Goal: Information Seeking & Learning: Learn about a topic

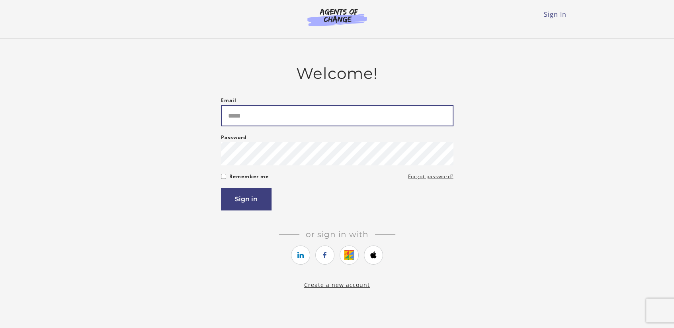
type input "**********"
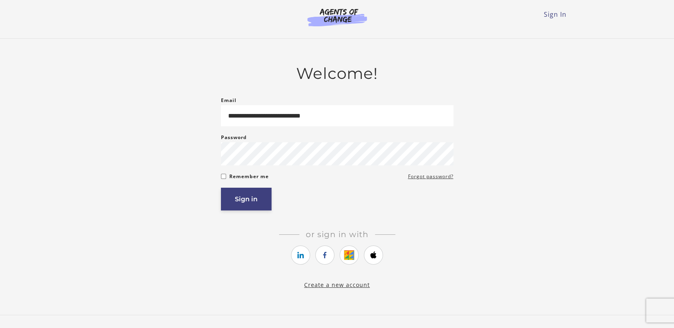
click at [245, 200] on button "Sign in" at bounding box center [246, 199] width 51 height 23
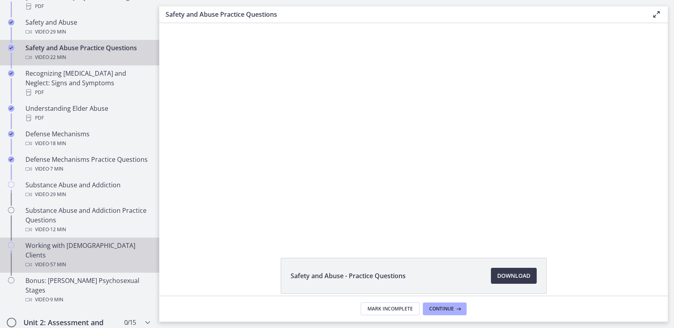
scroll to position [373, 0]
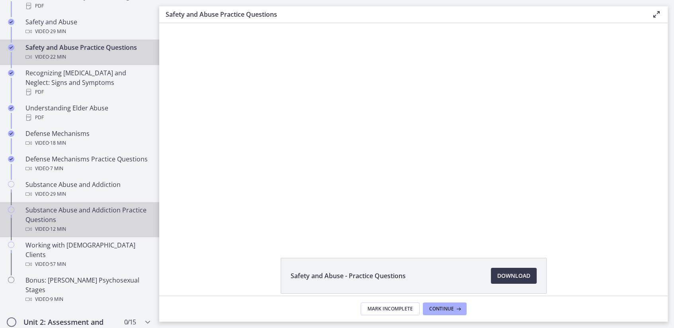
click at [61, 211] on div "Substance Abuse and Addiction Practice Questions Video · 12 min" at bounding box center [87, 219] width 124 height 29
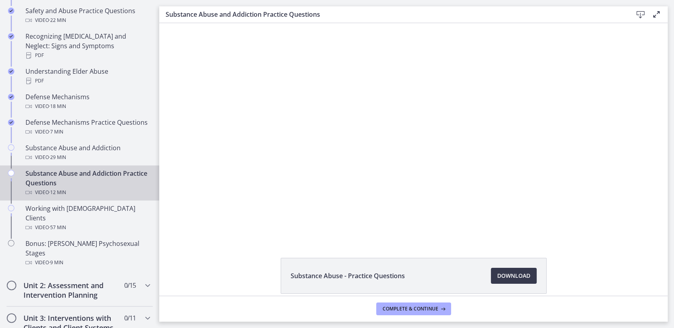
scroll to position [411, 0]
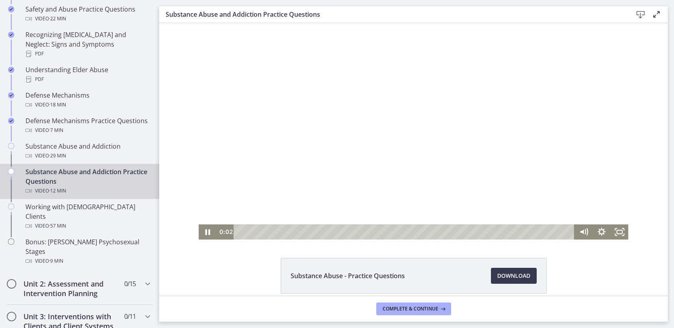
click at [319, 188] on div at bounding box center [414, 131] width 430 height 216
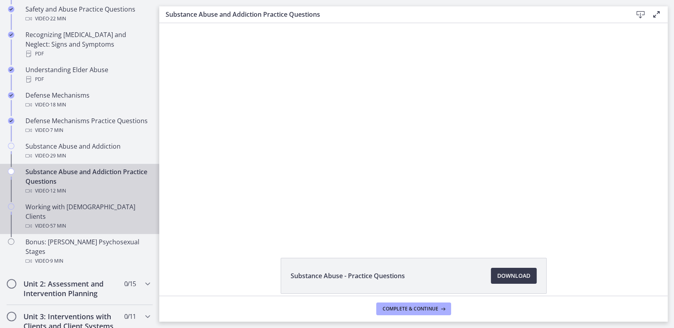
click at [77, 221] on div "Video · 57 min" at bounding box center [87, 226] width 124 height 10
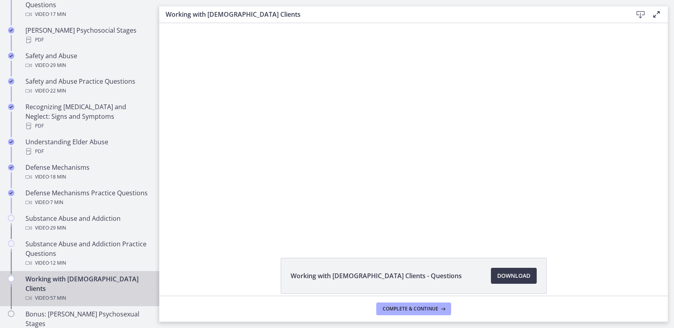
scroll to position [328, 0]
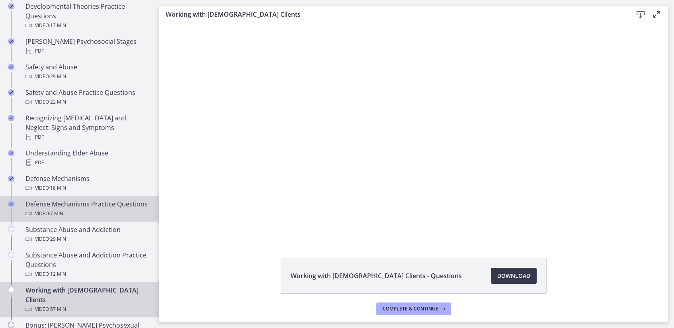
click at [77, 209] on div "Video · 7 min" at bounding box center [87, 214] width 124 height 10
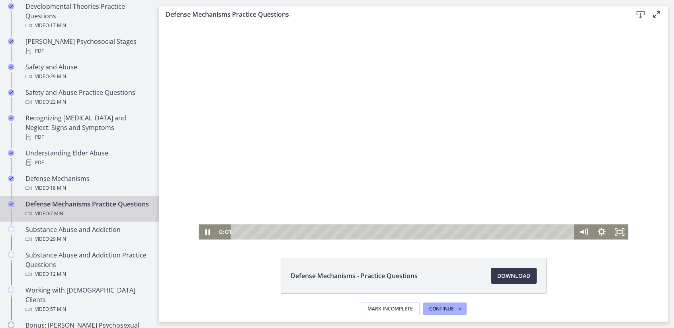
click at [393, 182] on div at bounding box center [414, 131] width 430 height 216
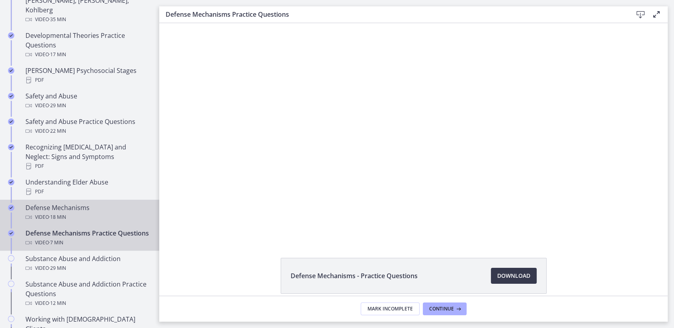
scroll to position [300, 0]
